Goal: Task Accomplishment & Management: Manage account settings

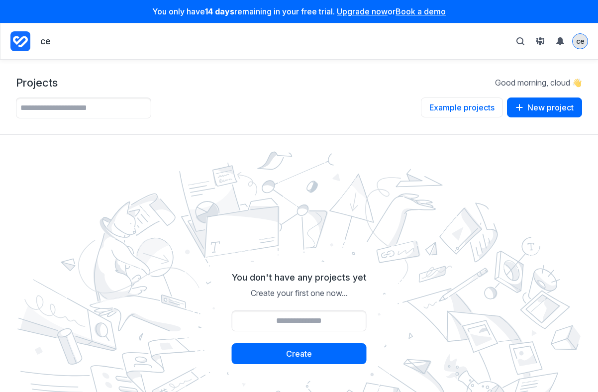
click at [579, 35] on div "ce" at bounding box center [580, 41] width 15 height 15
click at [384, 258] on img at bounding box center [299, 318] width 578 height 346
click at [581, 40] on span "ce" at bounding box center [580, 40] width 8 height 9
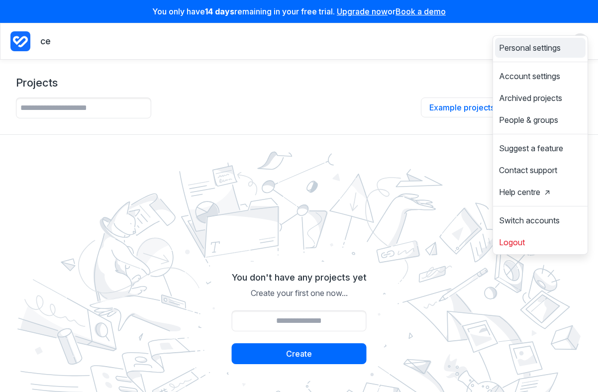
click at [551, 46] on span "Personal settings" at bounding box center [530, 48] width 62 height 8
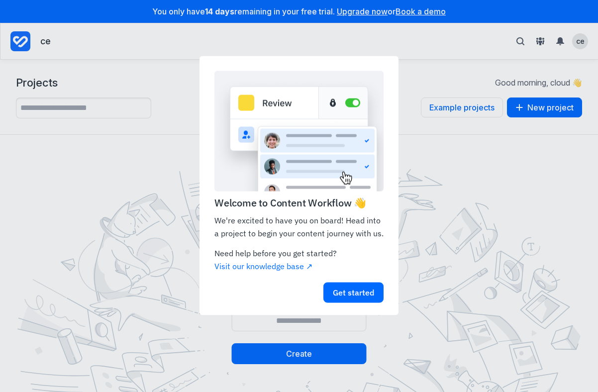
click at [515, 160] on appcues "Welcome to Content Workflow 👋 We're excited to have you on board! Head into a p…" at bounding box center [299, 196] width 598 height 392
click at [575, 40] on appcues "Welcome to Content Workflow 👋 We're excited to have you on board! Head into a p…" at bounding box center [299, 196] width 598 height 392
click at [357, 294] on link "Get started" at bounding box center [353, 293] width 60 height 20
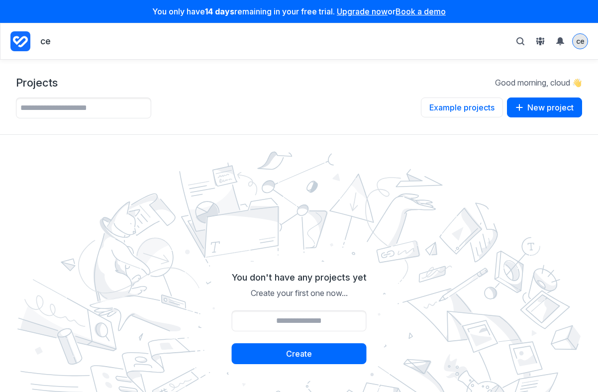
click at [580, 44] on span "ce" at bounding box center [580, 40] width 8 height 9
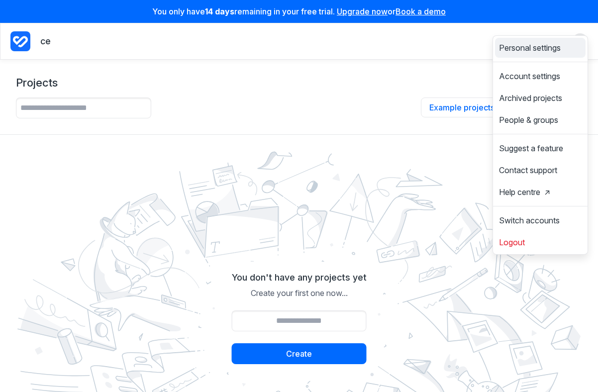
click at [515, 46] on span "Personal settings" at bounding box center [530, 48] width 62 height 8
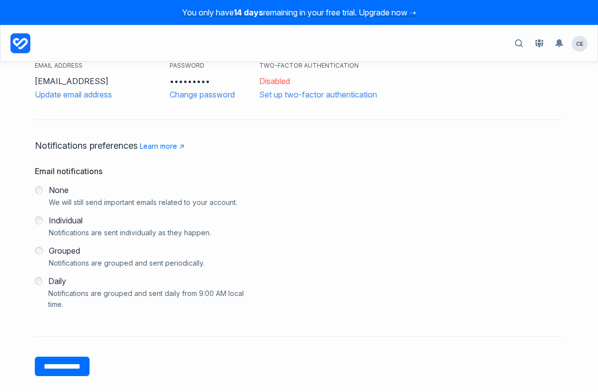
click at [202, 78] on h3 "•••••••••" at bounding box center [210, 81] width 80 height 12
click at [204, 81] on h3 "•••••••••" at bounding box center [210, 81] width 80 height 12
click at [205, 96] on link "Change password" at bounding box center [210, 95] width 80 height 10
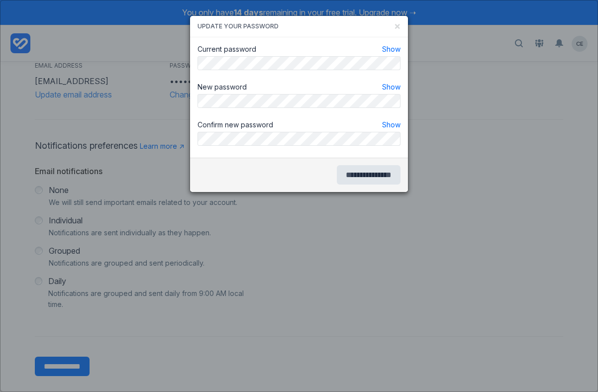
click at [395, 25] on button "×" at bounding box center [397, 25] width 6 height 9
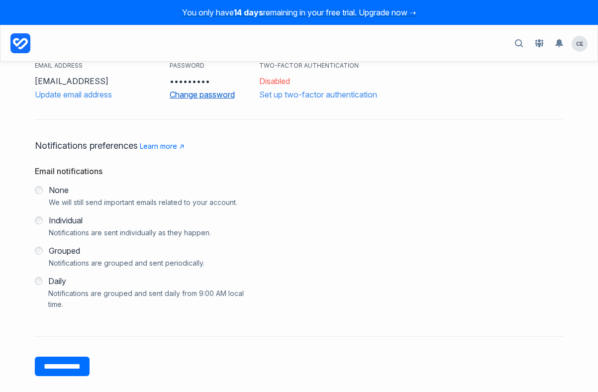
click at [187, 90] on link "Change password" at bounding box center [210, 95] width 80 height 10
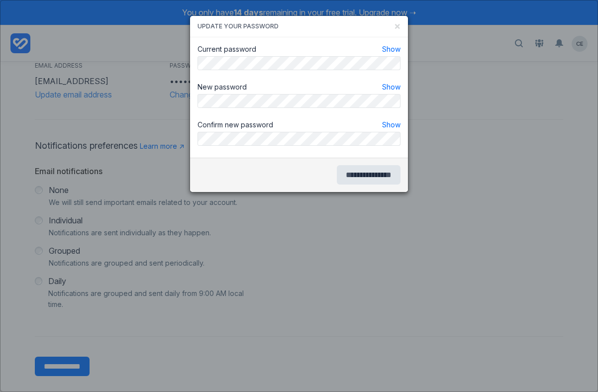
click at [290, 70] on div "Current password Show" at bounding box center [299, 60] width 203 height 30
copy div
click at [387, 84] on label "Show" at bounding box center [391, 87] width 18 height 9
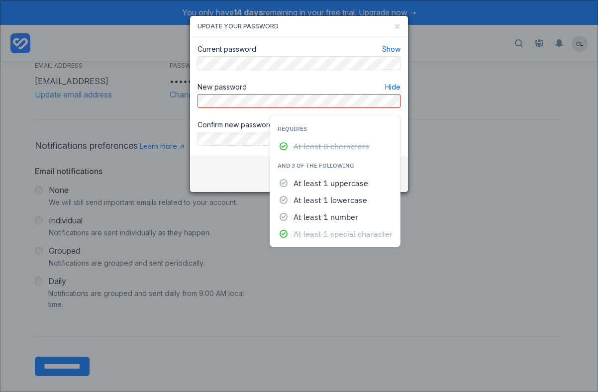
click at [398, 21] on button "×" at bounding box center [397, 25] width 6 height 9
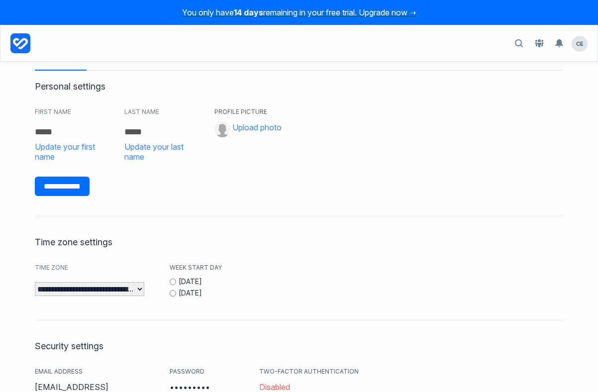
scroll to position [76, 0]
